Goal: Task Accomplishment & Management: Use online tool/utility

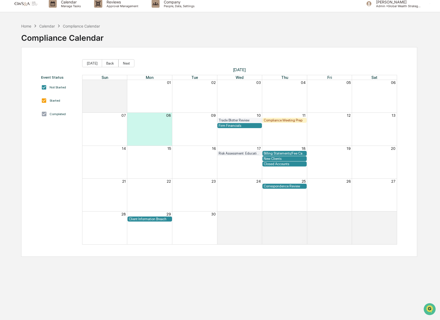
click at [234, 128] on div "Firm Financials" at bounding box center [239, 125] width 45 height 5
click at [234, 127] on div "Firm Financials" at bounding box center [239, 126] width 42 height 4
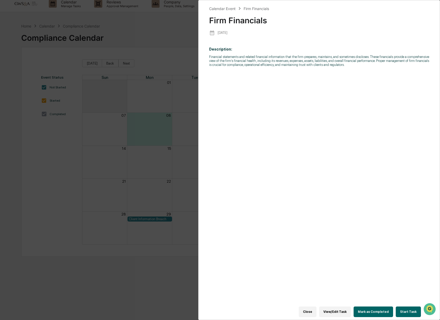
click at [409, 311] on button "Start Task" at bounding box center [407, 312] width 25 height 11
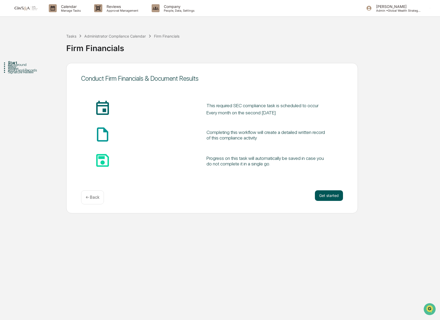
click at [335, 199] on button "Get started" at bounding box center [329, 195] width 28 height 11
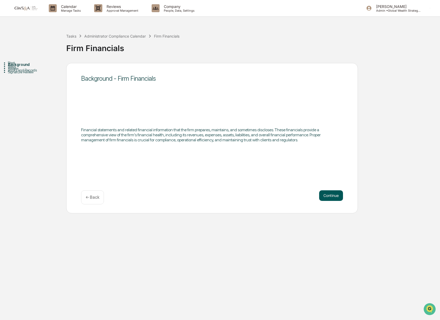
click at [331, 197] on button "Continue" at bounding box center [331, 195] width 24 height 11
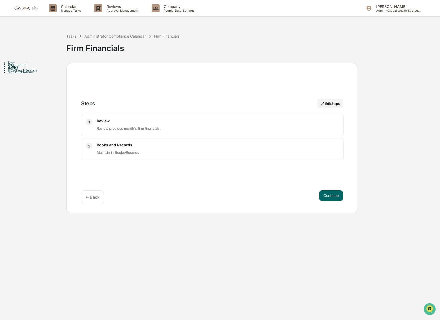
click at [331, 197] on button "Continue" at bounding box center [331, 195] width 24 height 11
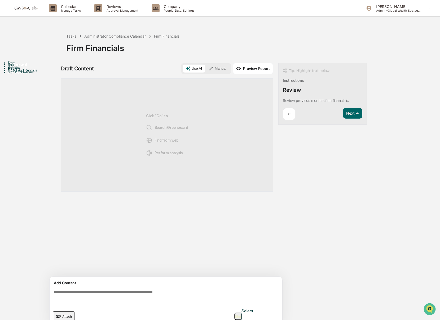
click at [17, 72] on div "Books and Records" at bounding box center [37, 70] width 58 height 4
click at [160, 293] on textarea at bounding box center [167, 297] width 230 height 19
paste textarea "**********"
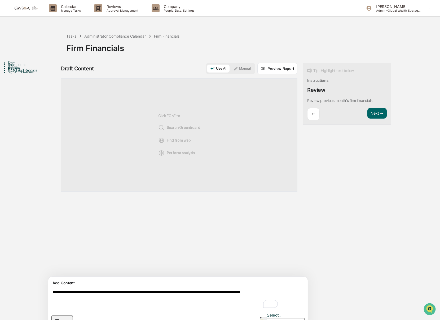
click at [103, 287] on div "**********" at bounding box center [177, 304] width 259 height 55
click at [53, 294] on textarea "**********" at bounding box center [165, 299] width 230 height 23
paste textarea "**********"
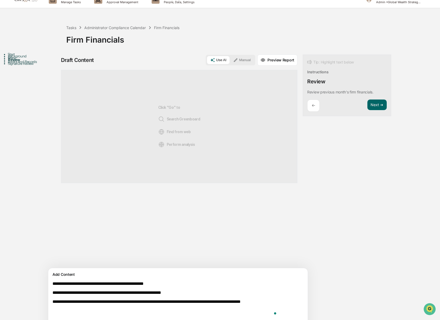
scroll to position [25, 0]
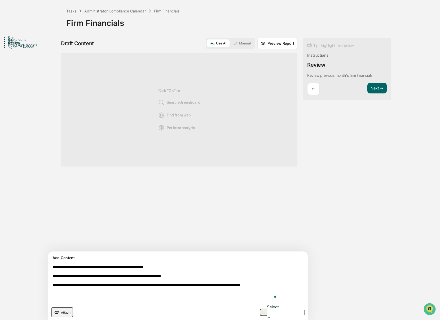
type textarea "**********"
click at [260, 309] on button "button" at bounding box center [263, 312] width 7 height 7
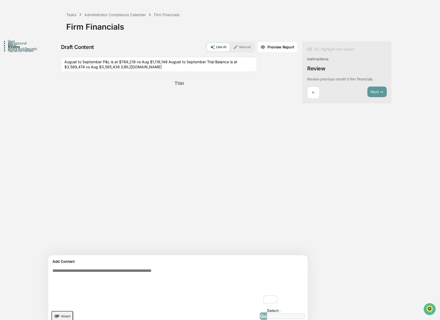
scroll to position [21, 0]
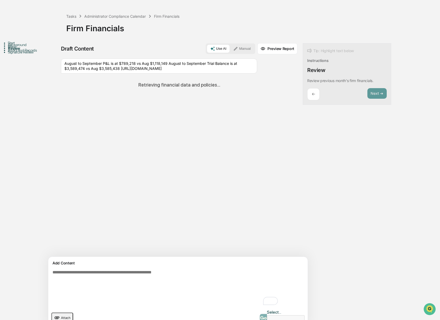
click at [230, 48] on button "Manual" at bounding box center [242, 49] width 24 height 8
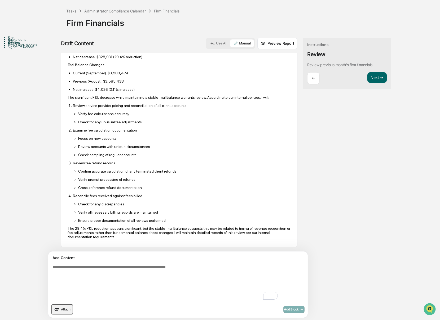
scroll to position [78, 0]
click at [130, 117] on li "Review service provider pricing and reconciliation of all client accounts Verif…" at bounding box center [182, 113] width 218 height 21
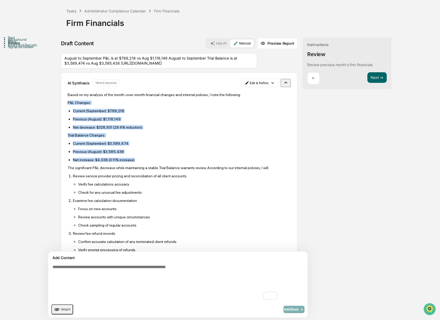
drag, startPoint x: 139, startPoint y: 169, endPoint x: 65, endPoint y: 110, distance: 94.2
click at [66, 110] on div "AI Synthesis View 2 sources Edit & Refine Based on my analysis of the month-ove…" at bounding box center [179, 195] width 236 height 245
copy div "P&L Changes: Current (September): $789,218 Previous (August): $1,118,149 Net de…"
click at [237, 92] on html "Calendar Manage Tasks Reviews Approval Management Company People, Data, Setting…" at bounding box center [220, 135] width 440 height 320
click at [244, 101] on div "Edit Result" at bounding box center [234, 103] width 39 height 8
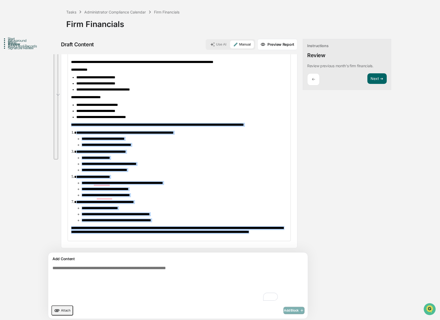
scroll to position [23, 0]
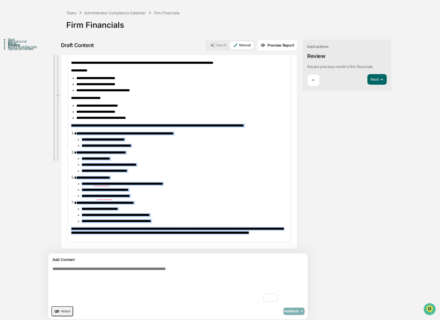
drag, startPoint x: 71, startPoint y: 142, endPoint x: 204, endPoint y: 238, distance: 163.4
click at [204, 238] on div "**********" at bounding box center [179, 148] width 222 height 188
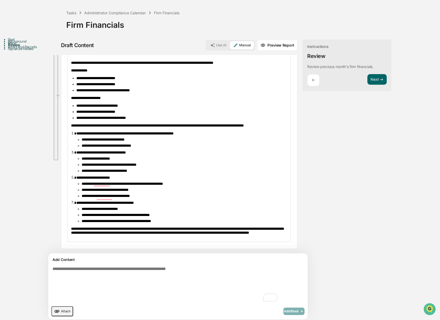
scroll to position [25, 0]
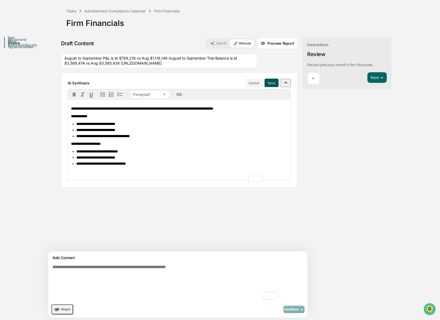
click at [264, 87] on button "Save" at bounding box center [271, 83] width 14 height 8
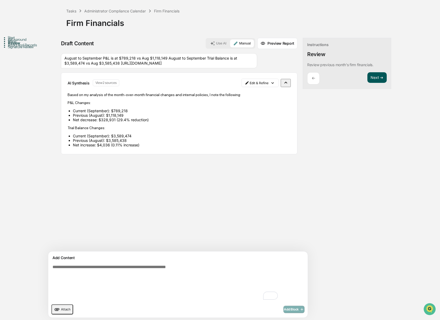
click at [367, 81] on button "Next ➔" at bounding box center [376, 77] width 19 height 11
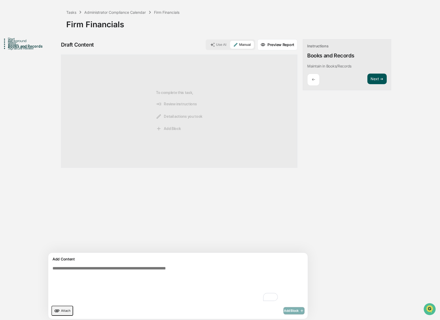
scroll to position [23, 0]
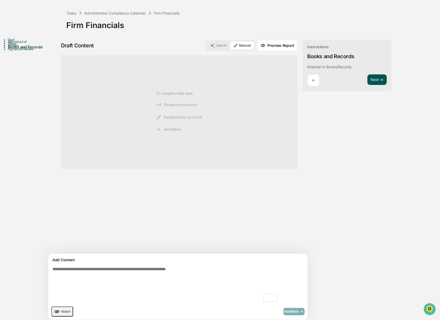
click at [367, 80] on button "Next ➔" at bounding box center [376, 79] width 19 height 11
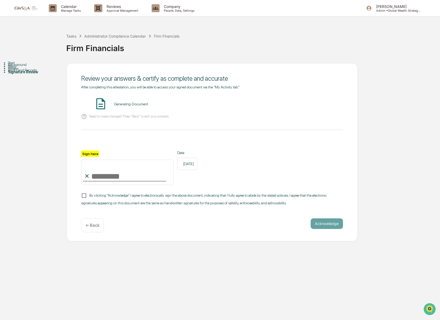
scroll to position [0, 0]
click at [302, 105] on button "VIEW" at bounding box center [312, 104] width 34 height 9
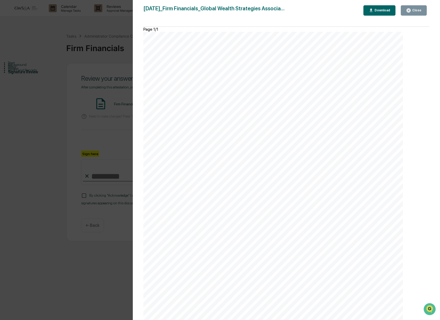
click at [419, 12] on div "Close" at bounding box center [416, 10] width 10 height 4
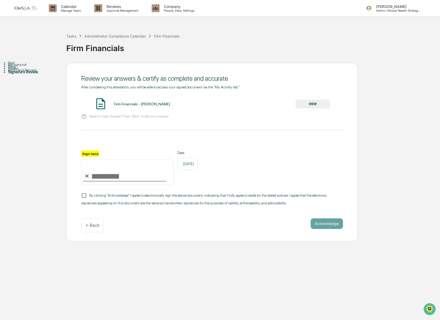
click at [122, 172] on input "Sign here" at bounding box center [127, 172] width 92 height 25
type input "**********"
click at [101, 198] on span "By clicking "Acknowledge" I agree to electronically sign the above document, in…" at bounding box center [203, 199] width 245 height 12
click at [317, 229] on button "Acknowledge" at bounding box center [326, 223] width 32 height 11
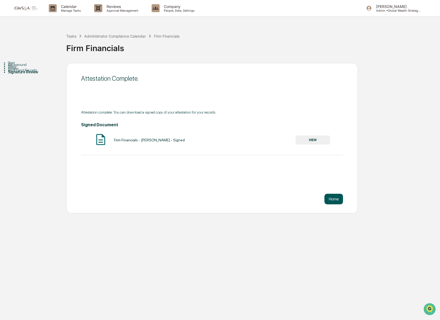
click at [329, 200] on button "Home" at bounding box center [333, 199] width 19 height 11
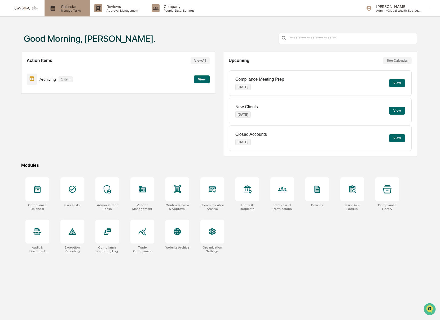
click at [63, 9] on p "Manage Tasks" at bounding box center [70, 11] width 27 height 4
